Goal: Task Accomplishment & Management: Complete application form

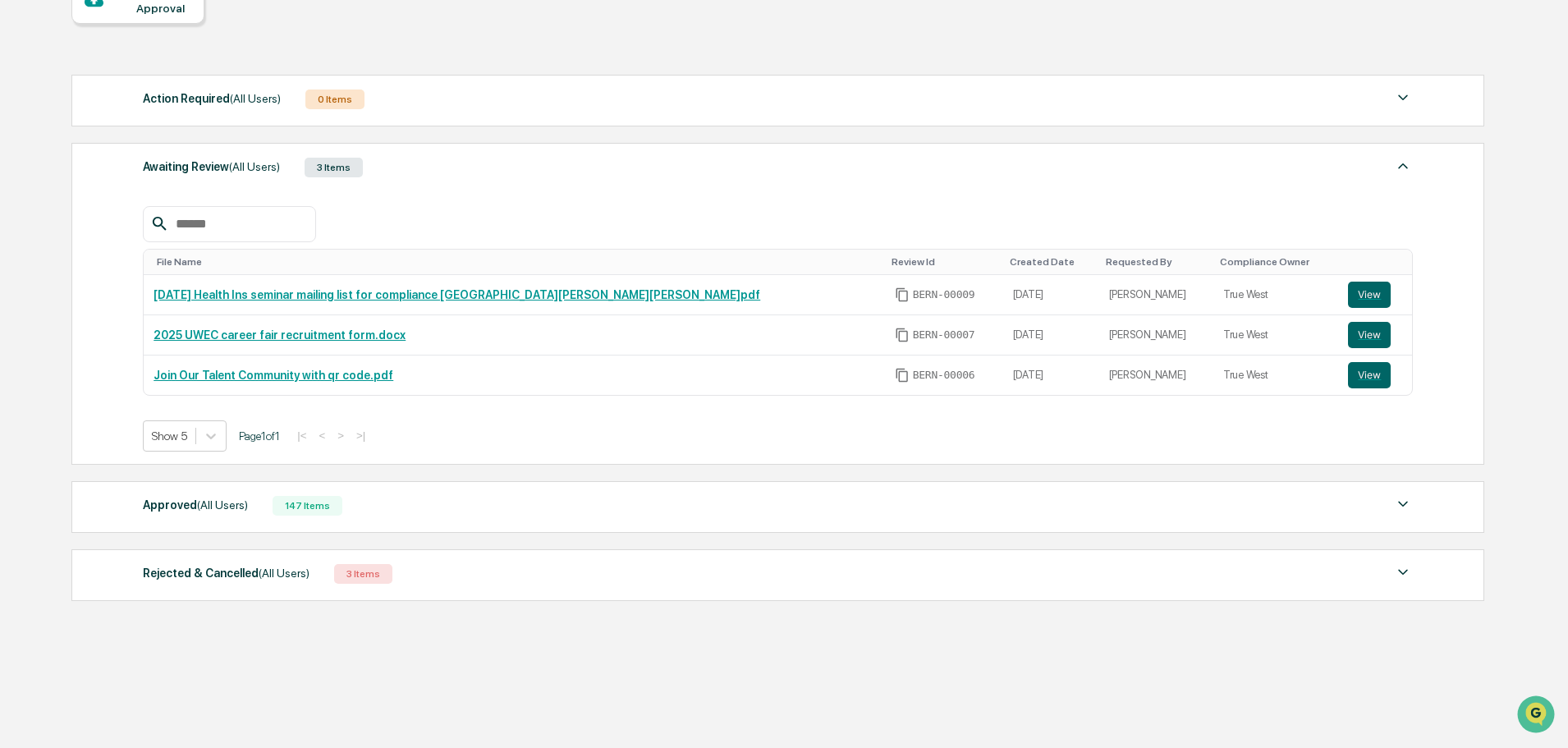
scroll to position [182, 0]
click at [197, 507] on span "(All Users)" at bounding box center [223, 503] width 51 height 13
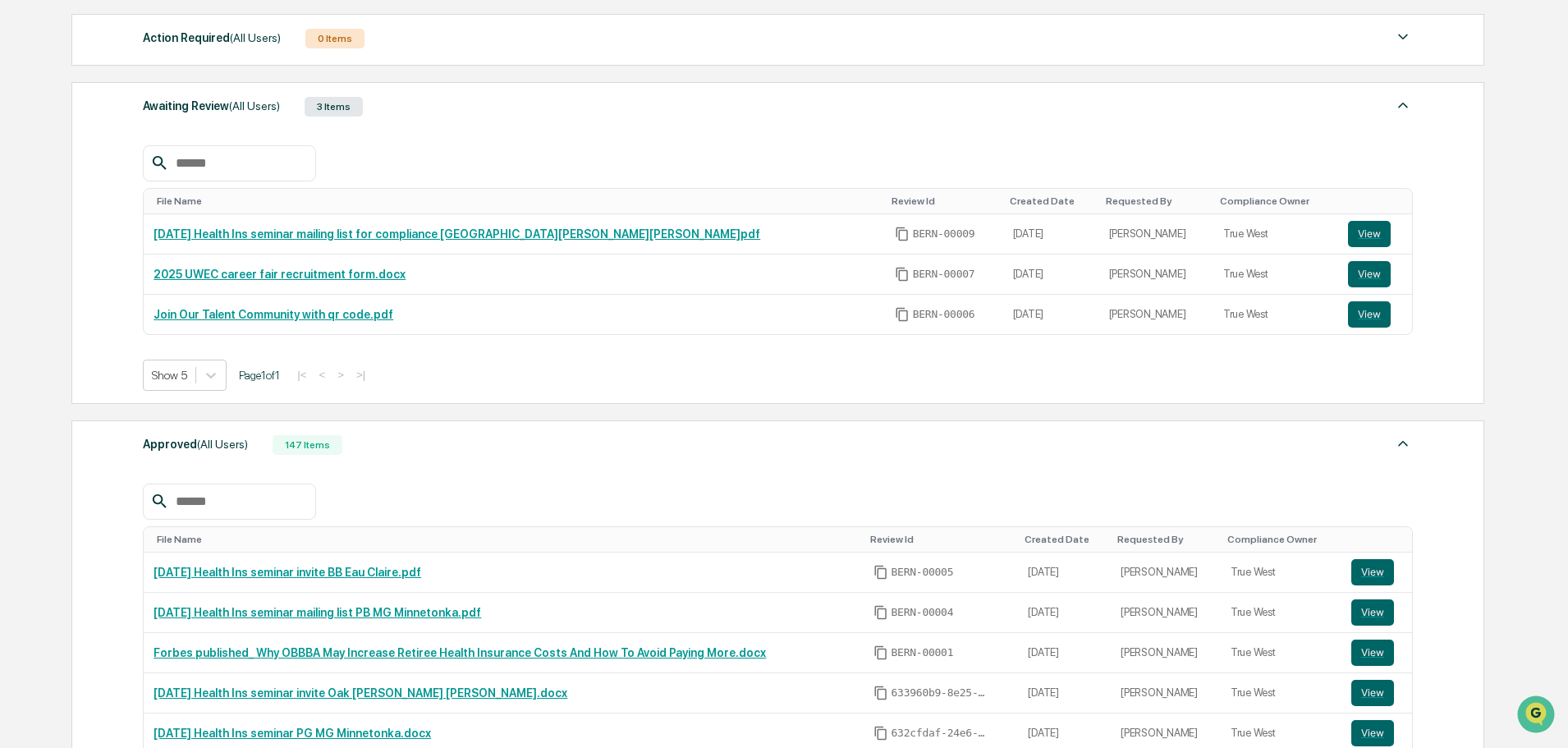
scroll to position [429, 0]
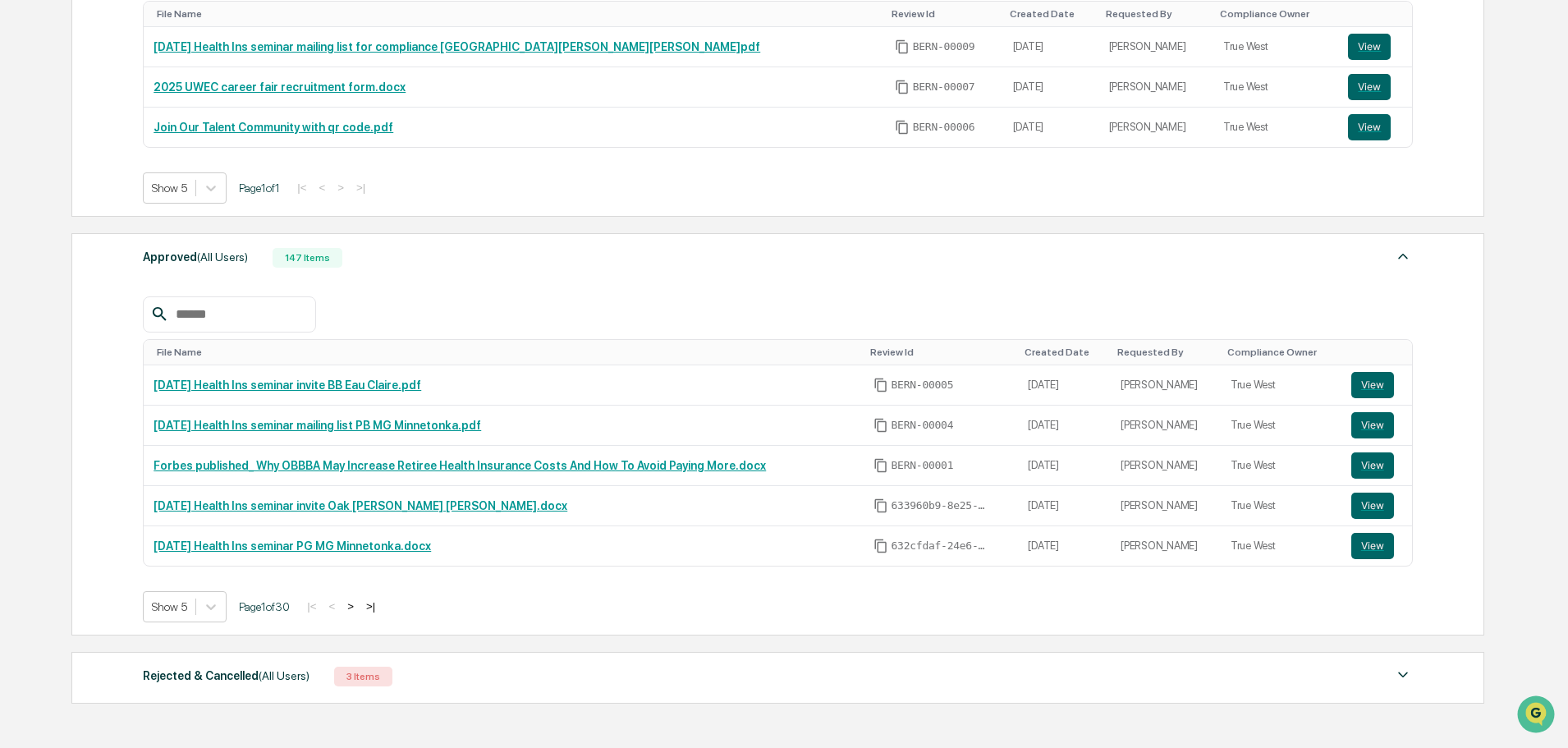
click at [359, 606] on button ">" at bounding box center [350, 607] width 16 height 14
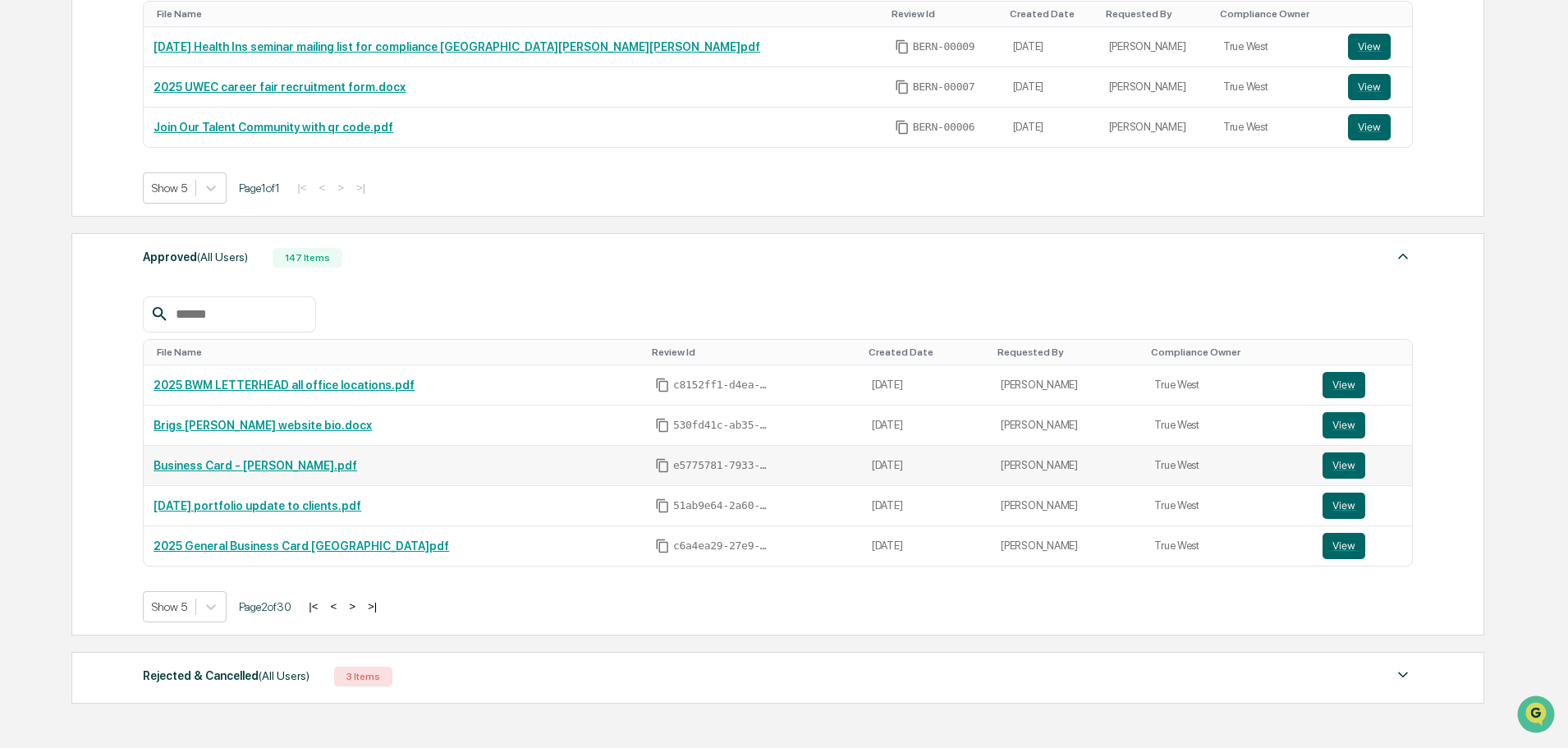
click at [298, 471] on link "Business Card - [PERSON_NAME].pdf" at bounding box center [255, 465] width 204 height 13
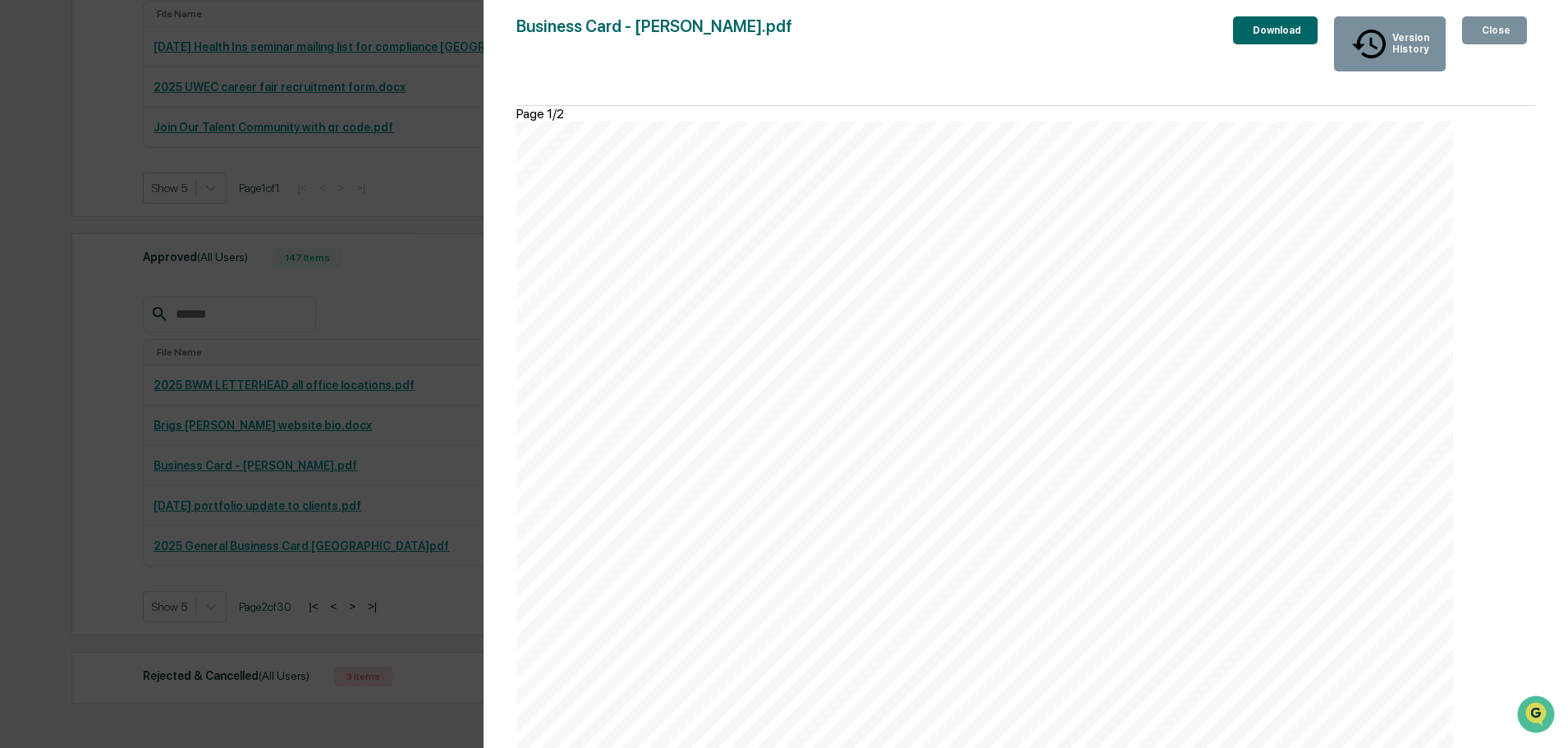
scroll to position [419, 0]
click at [1490, 30] on div "Close" at bounding box center [1495, 30] width 32 height 12
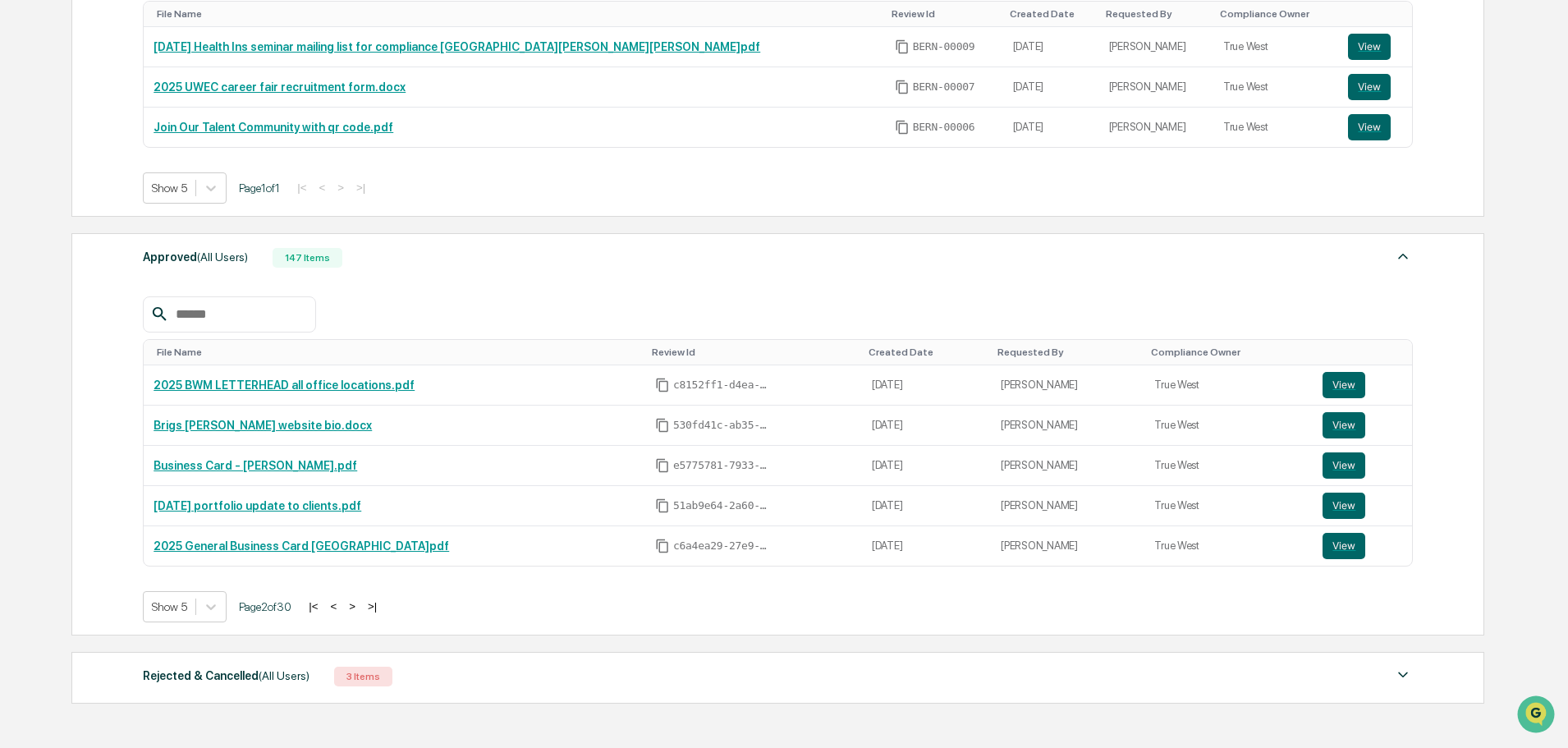
click at [357, 610] on button ">" at bounding box center [352, 607] width 16 height 14
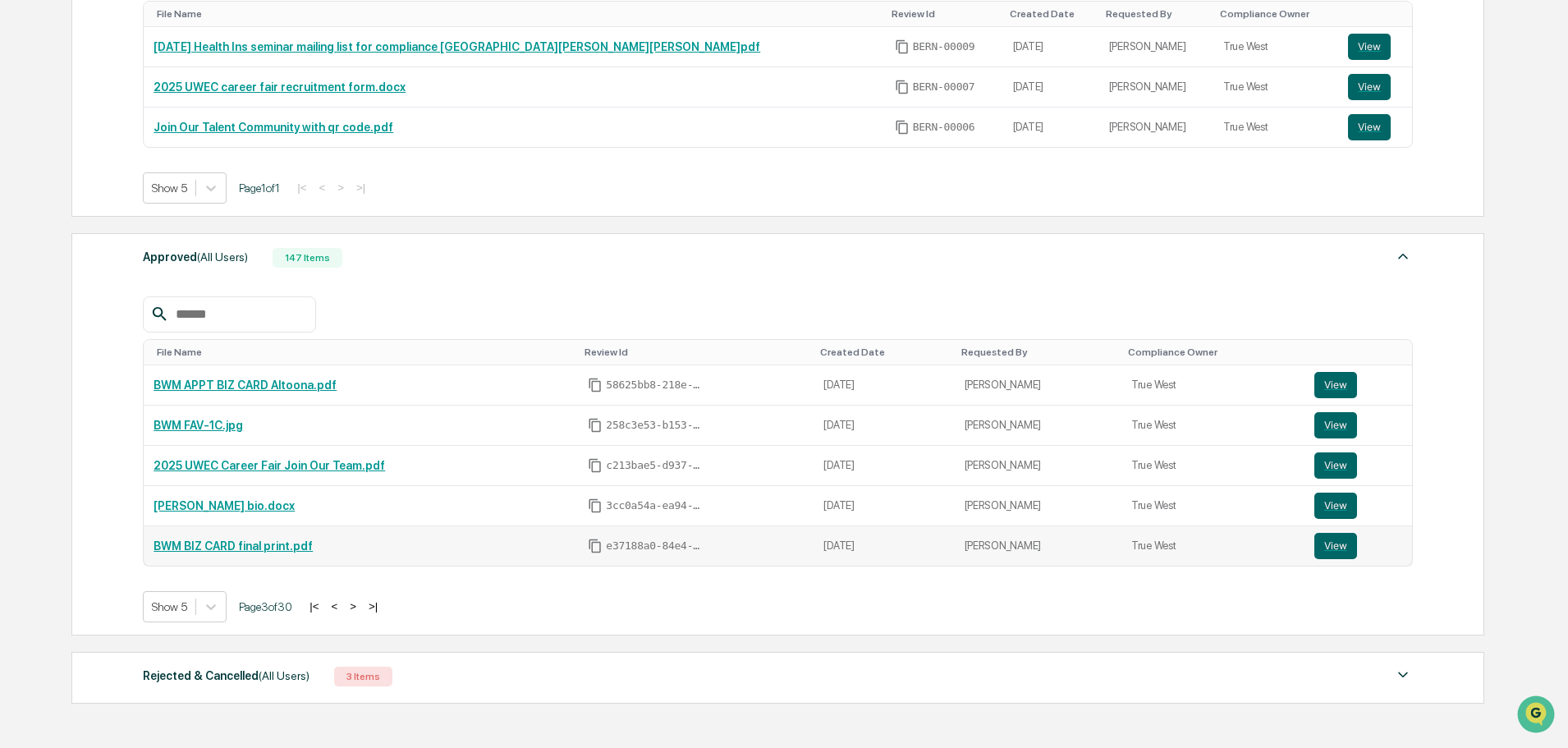
click at [214, 550] on link "BWM BIZ CARD final print.pdf" at bounding box center [232, 546] width 159 height 13
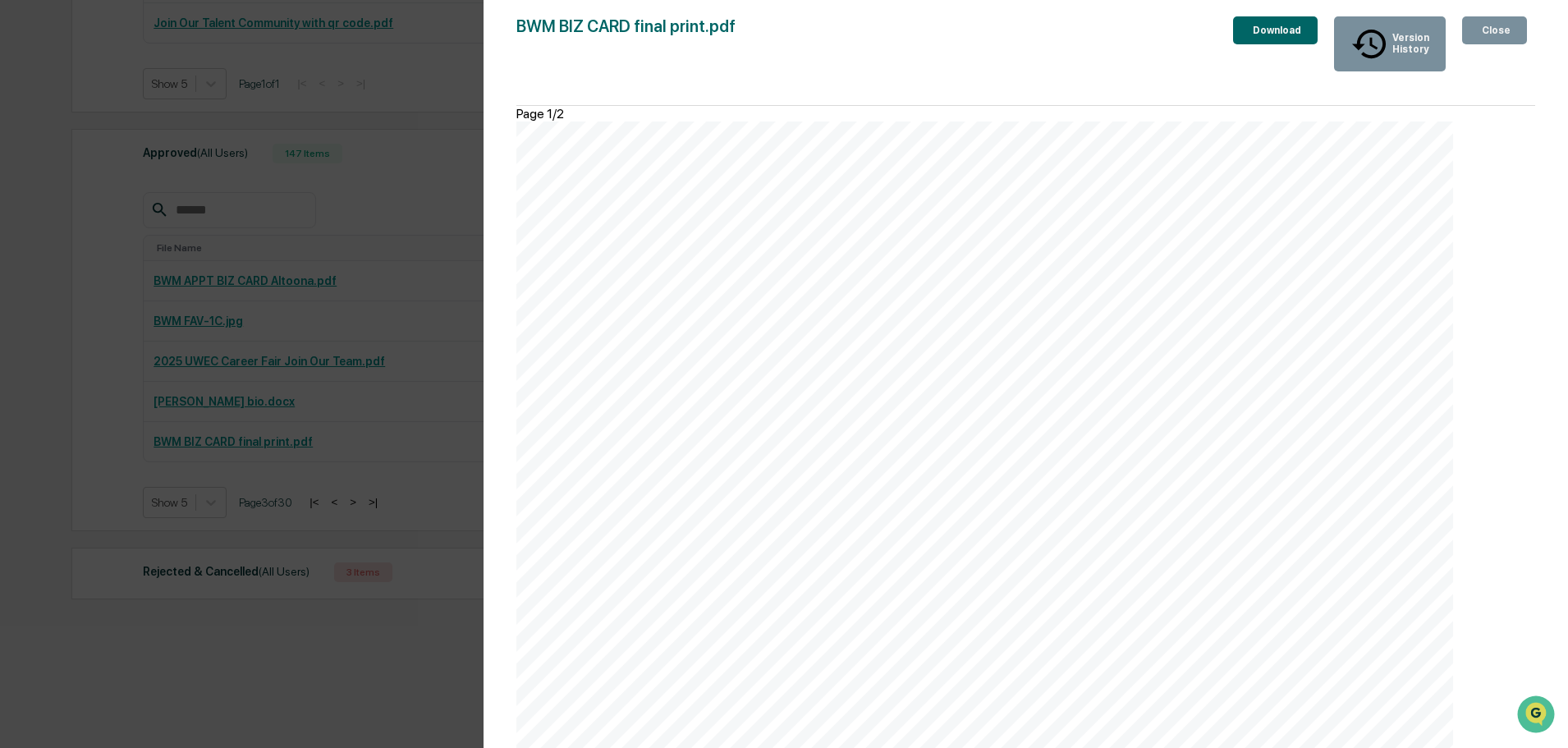
scroll to position [1962, 0]
click at [1480, 32] on icon "button" at bounding box center [1488, 40] width 16 height 16
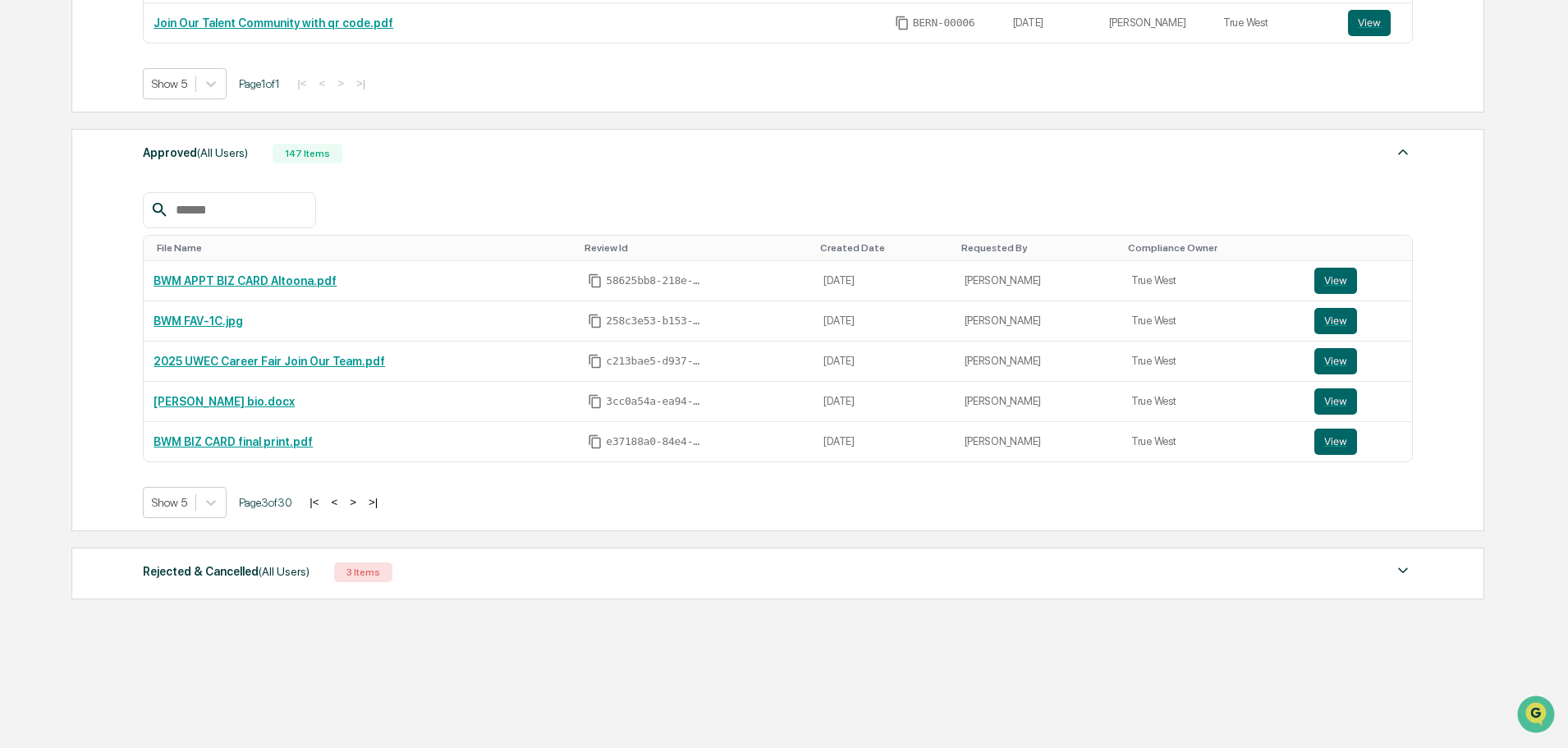
click at [356, 501] on button ">" at bounding box center [353, 503] width 16 height 14
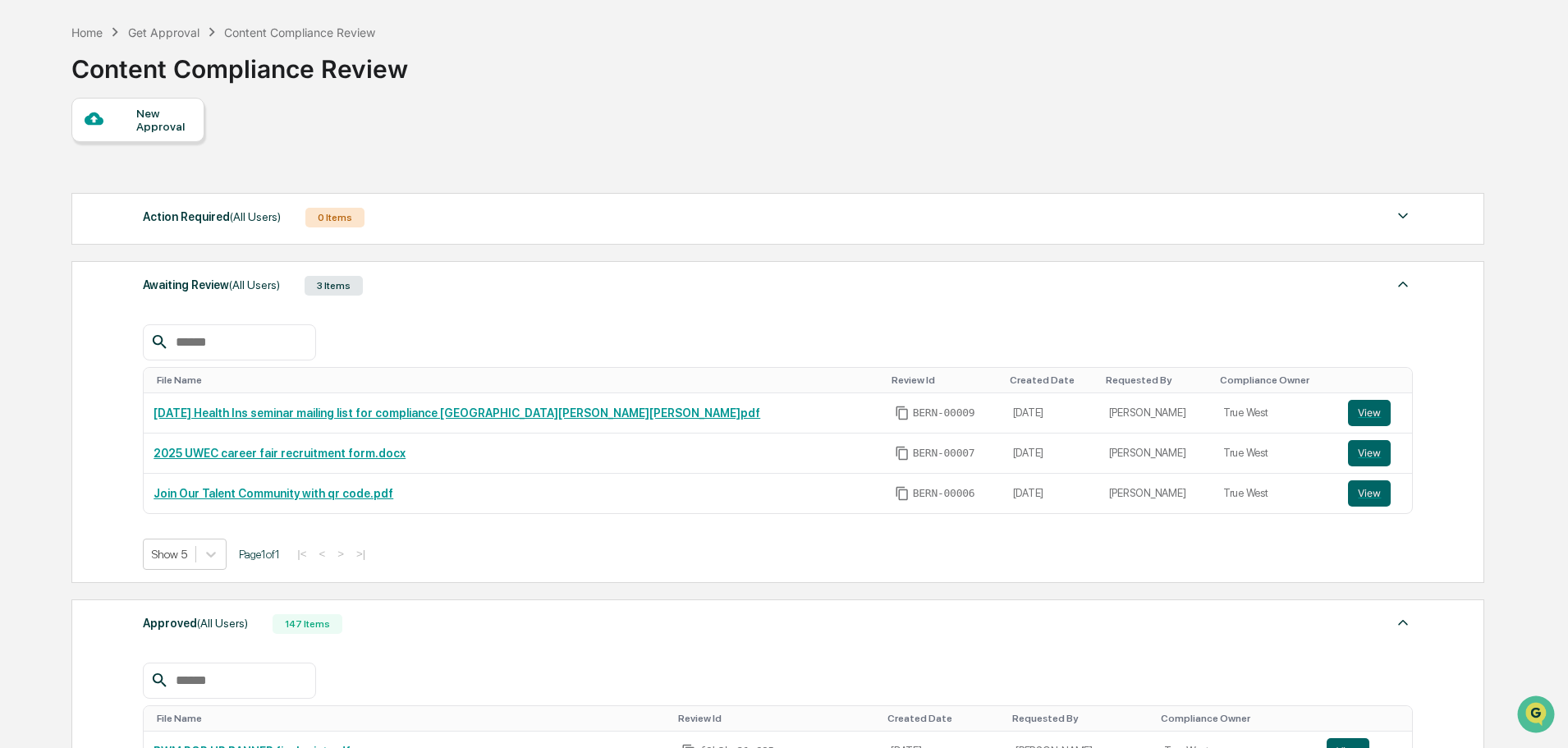
scroll to position [0, 0]
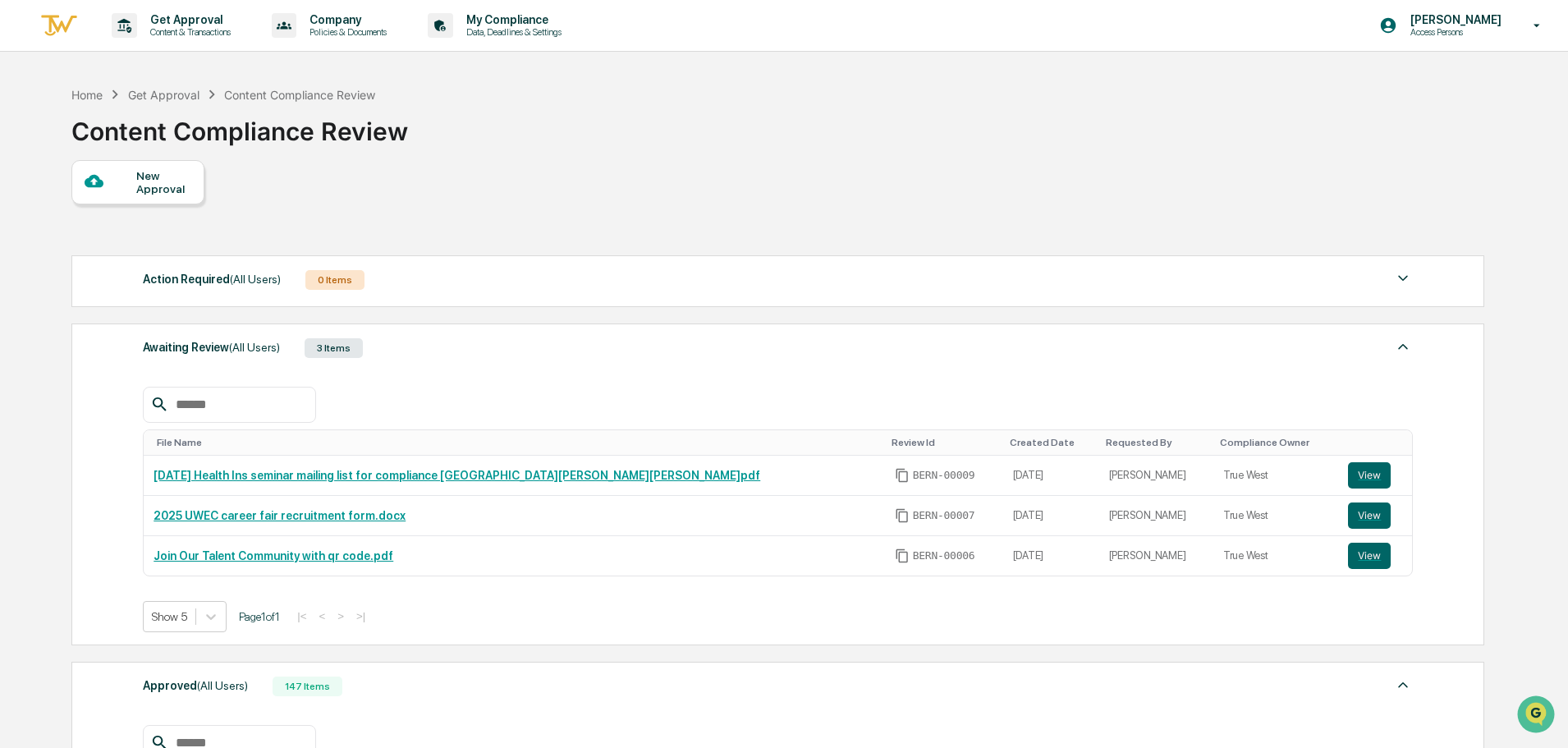
click at [135, 181] on div at bounding box center [110, 181] width 52 height 21
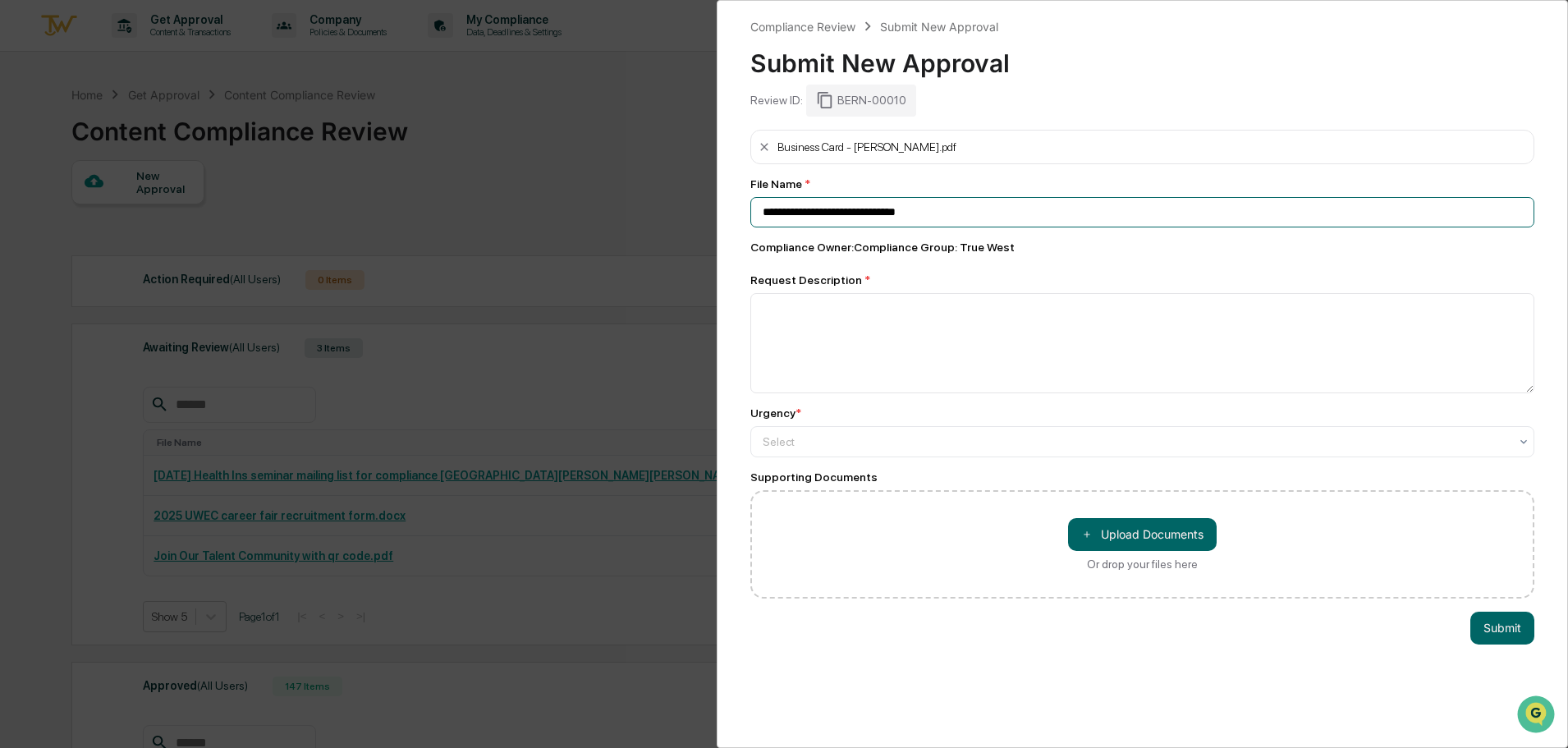
drag, startPoint x: 1034, startPoint y: 212, endPoint x: 837, endPoint y: 211, distance: 197.0
click at [837, 211] on input "**********" at bounding box center [1143, 213] width 784 height 31
click at [759, 216] on input "**********" at bounding box center [1143, 213] width 784 height 31
drag, startPoint x: 824, startPoint y: 211, endPoint x: 615, endPoint y: 196, distance: 209.5
click at [637, 198] on div "**********" at bounding box center [784, 374] width 1568 height 748
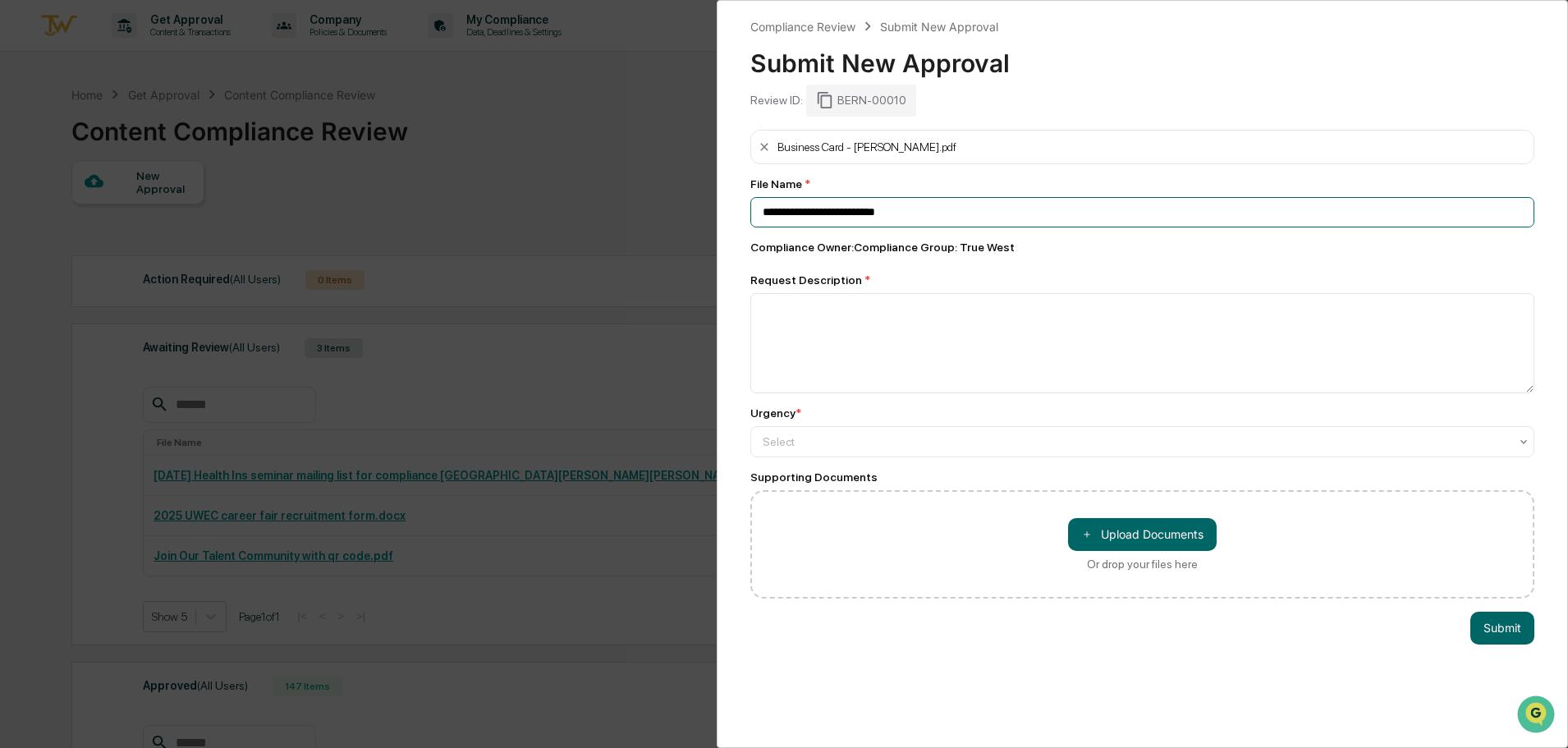
click at [1045, 207] on input "**********" at bounding box center [1143, 213] width 784 height 31
type input "**********"
click at [895, 359] on textarea at bounding box center [1143, 344] width 784 height 101
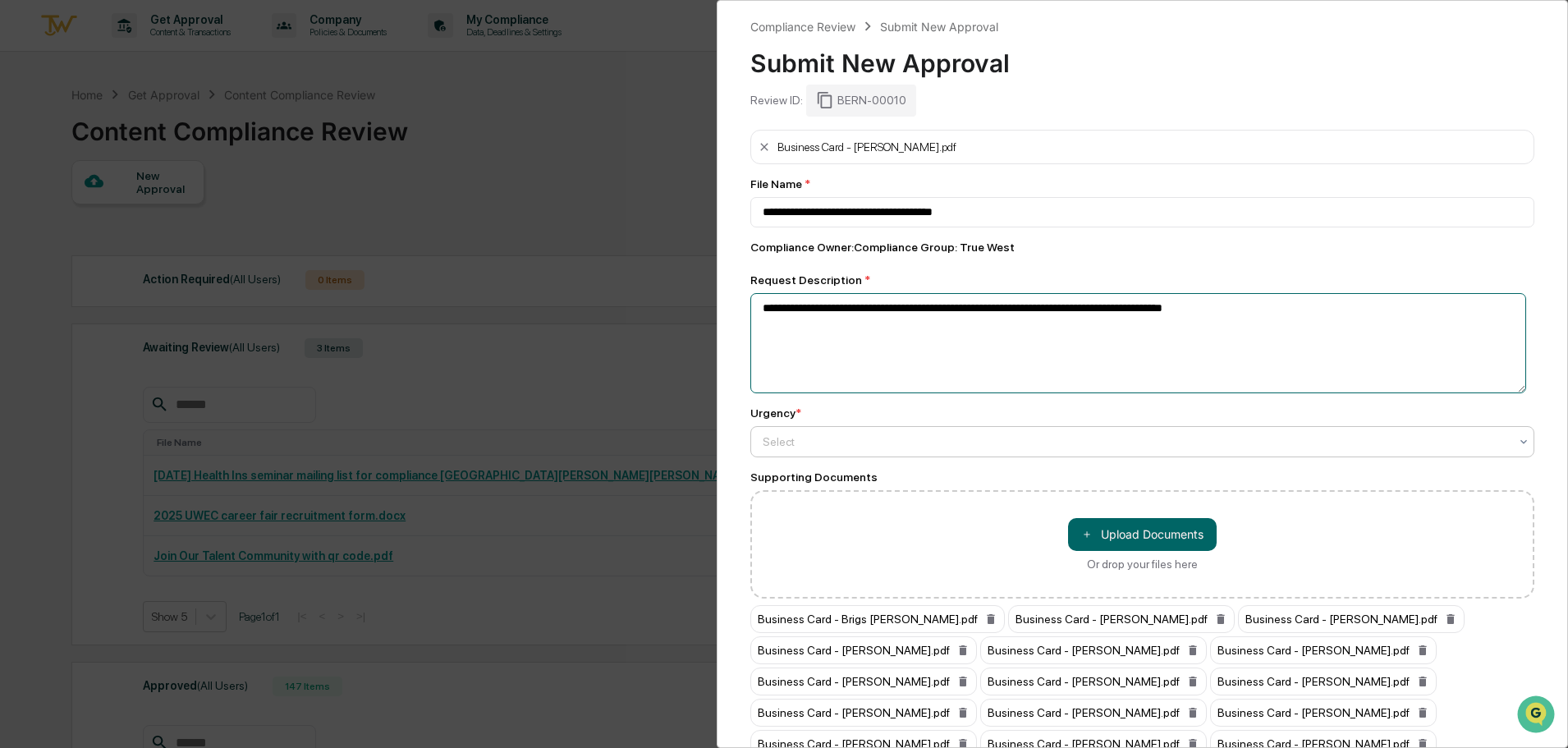
type textarea "**********"
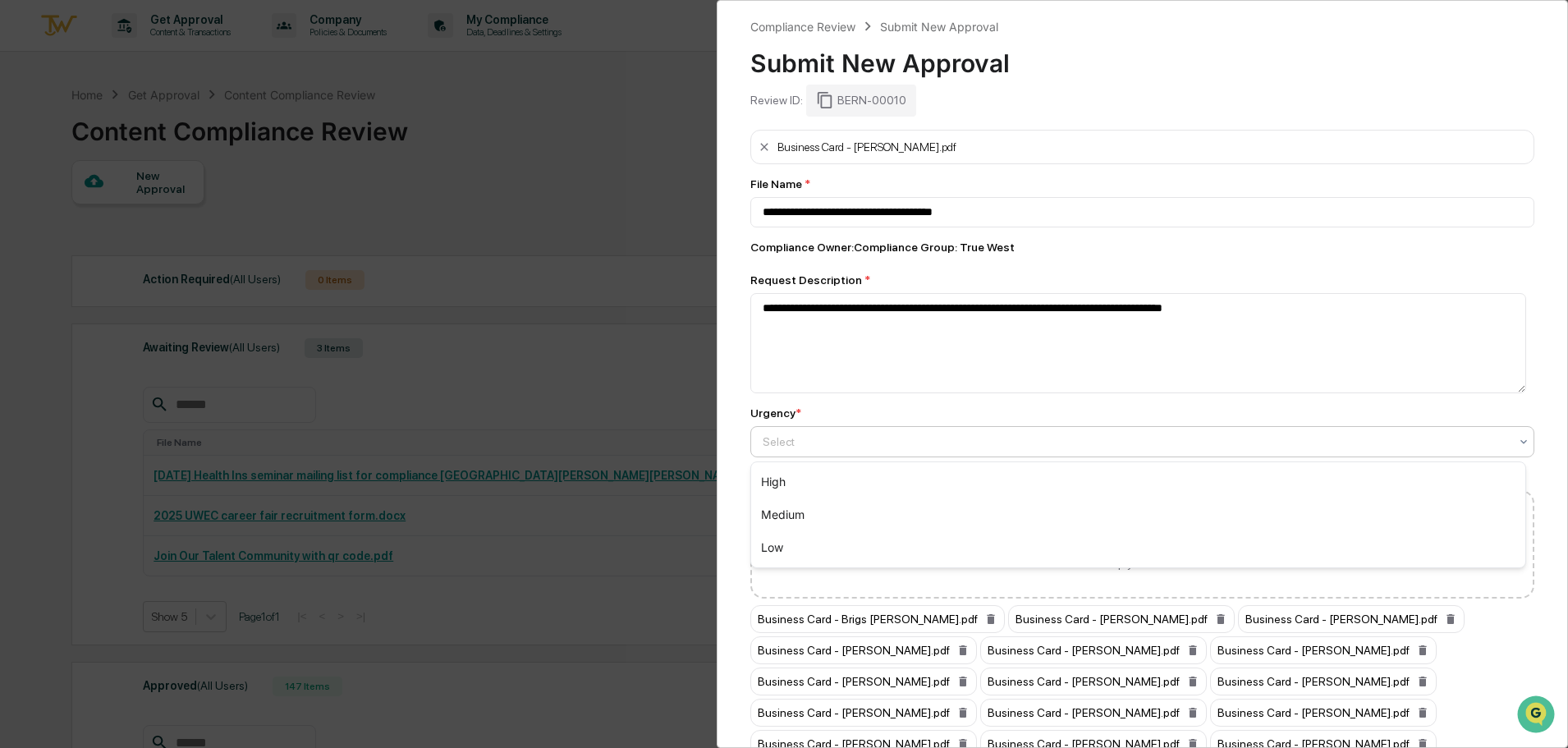
click at [799, 442] on div at bounding box center [1136, 442] width 747 height 16
click at [803, 482] on div "High" at bounding box center [1138, 482] width 775 height 33
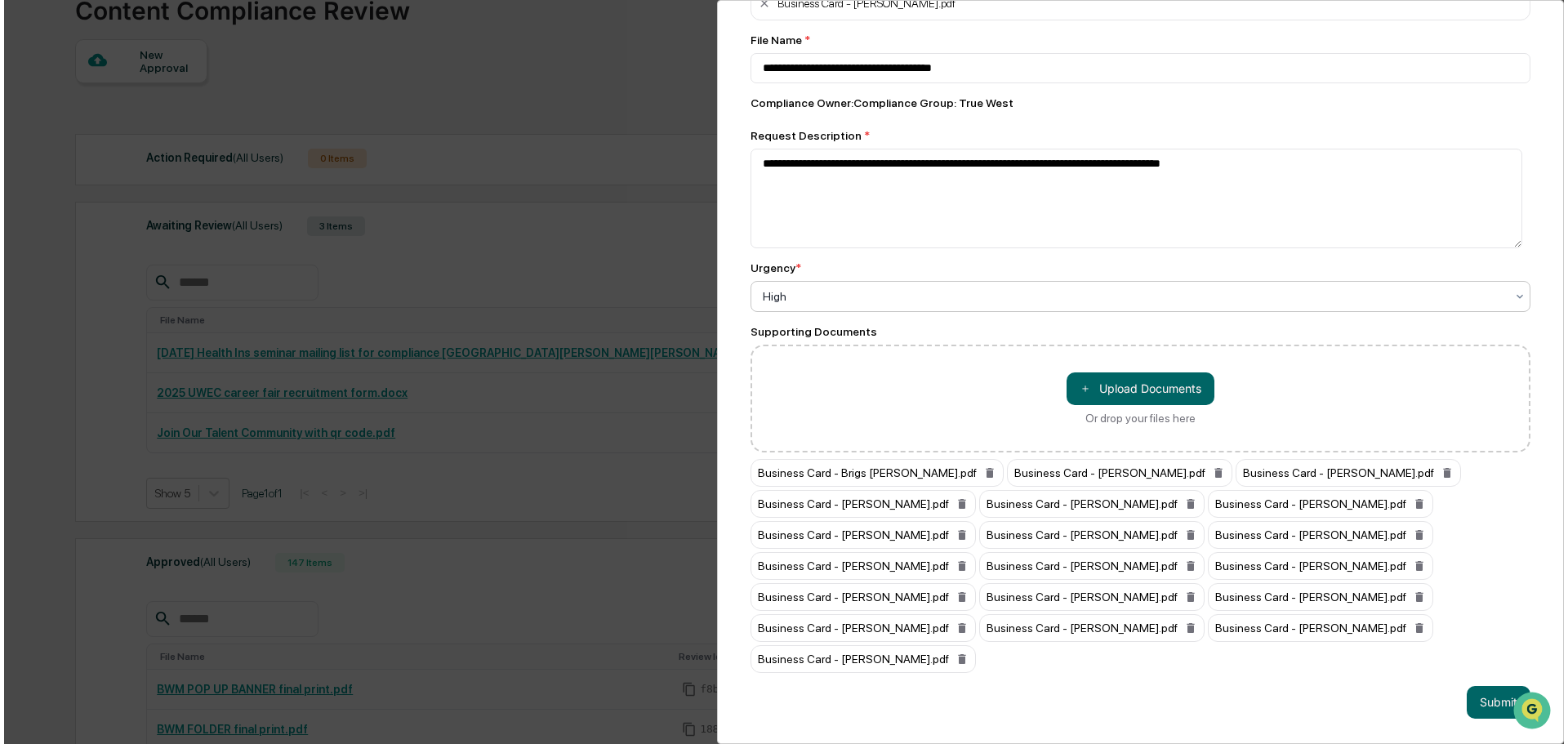
scroll to position [245, 0]
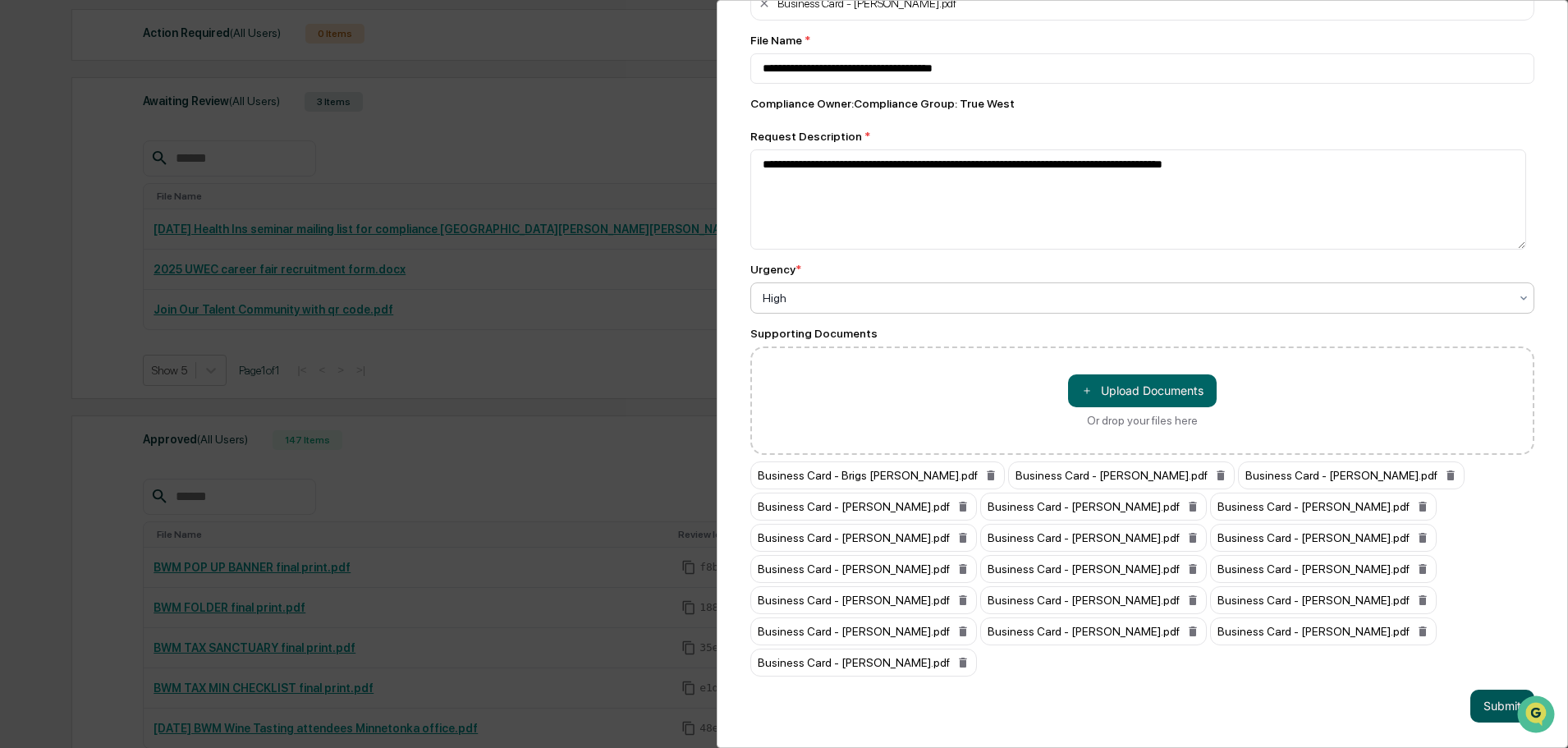
click at [1489, 690] on button "Submit" at bounding box center [1502, 706] width 64 height 33
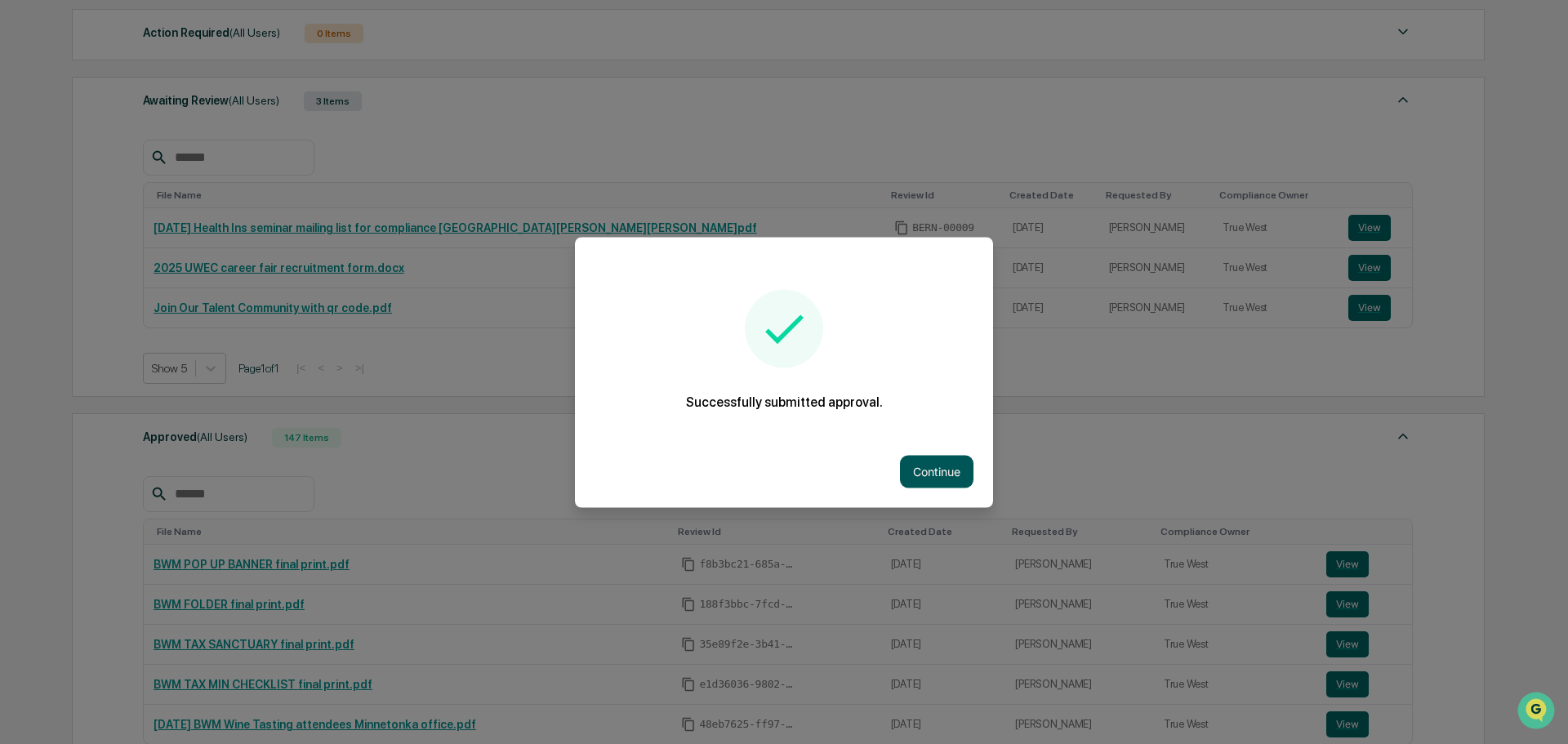
click at [918, 467] on button "Continue" at bounding box center [937, 472] width 73 height 33
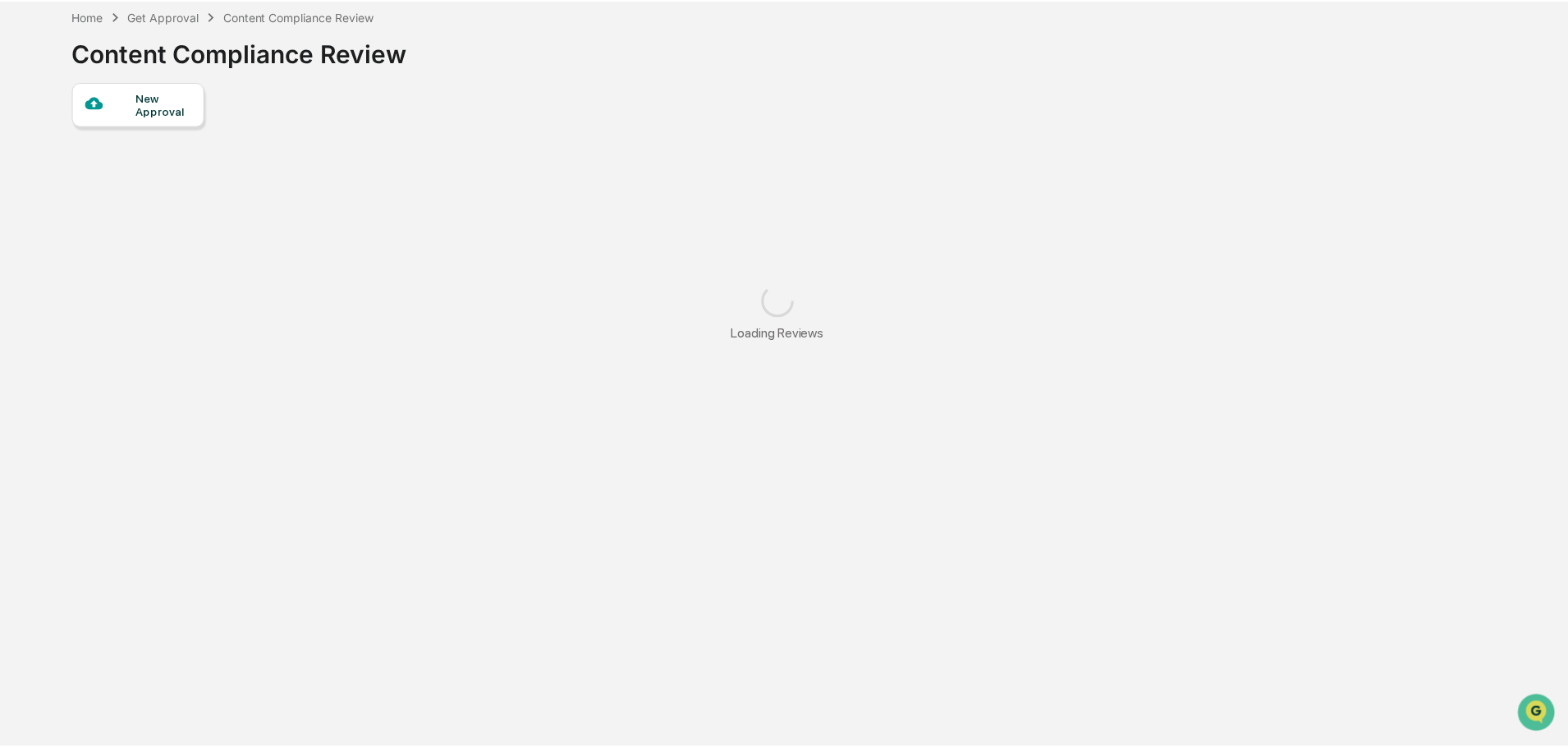
scroll to position [78, 0]
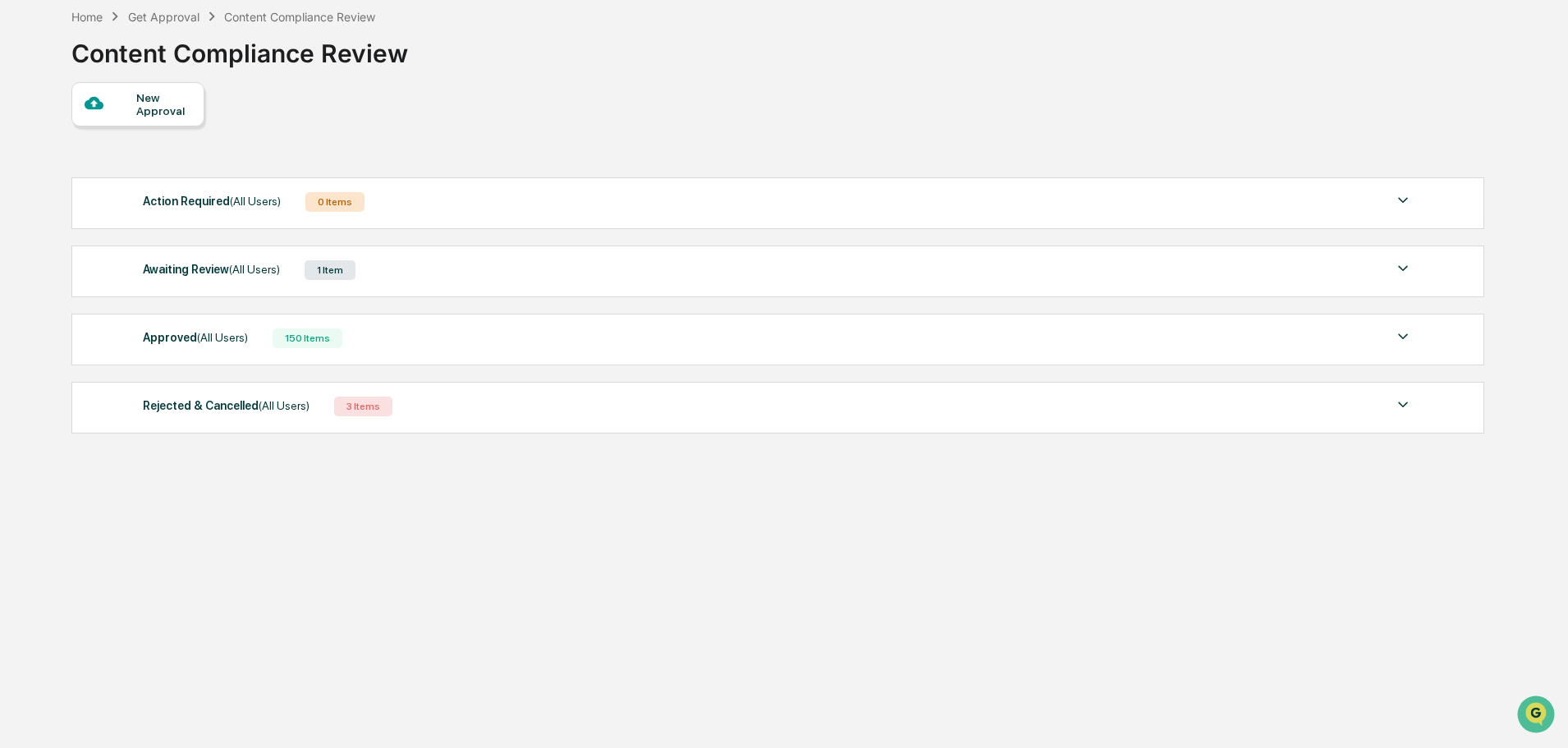
click at [147, 259] on div "Awaiting Review (All Users)" at bounding box center [211, 269] width 137 height 22
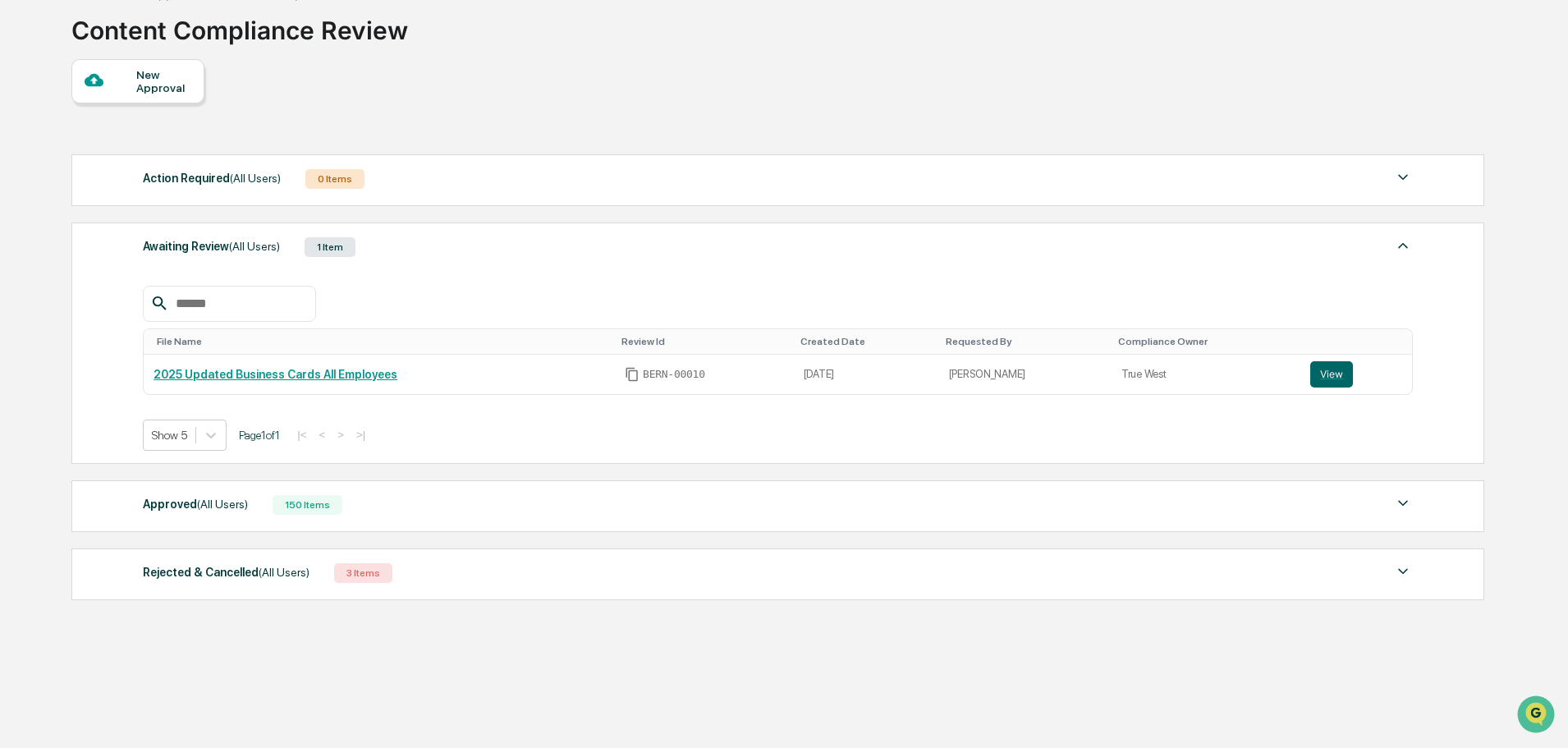
scroll to position [101, 0]
drag, startPoint x: 419, startPoint y: 374, endPoint x: 145, endPoint y: 390, distance: 274.5
click at [145, 390] on td "2025 Updated Business Cards All Employees" at bounding box center [379, 374] width 471 height 40
copy link "2025 Updated Business Cards All Employees"
